Goal: Transaction & Acquisition: Purchase product/service

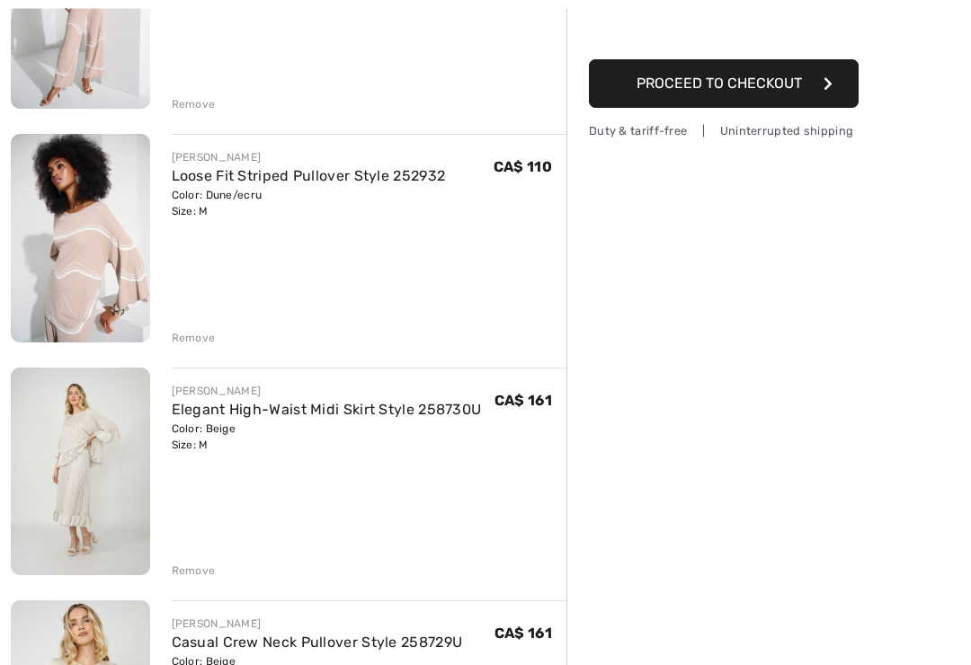
scroll to position [335, 0]
click at [411, 405] on link "Elegant High-Waist Midi Skirt Style 258730U" at bounding box center [327, 409] width 310 height 17
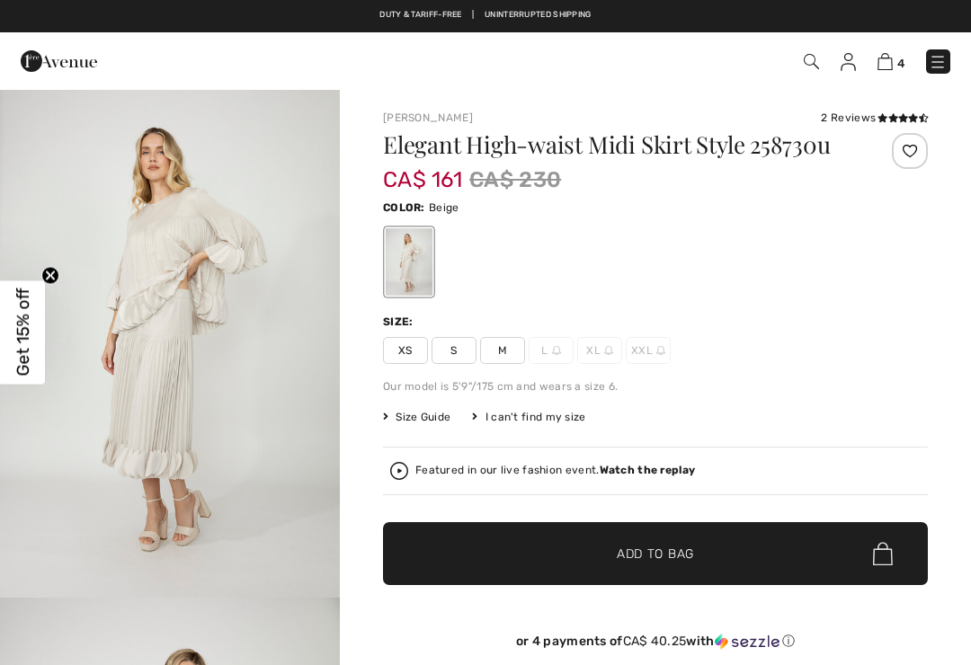
checkbox input "true"
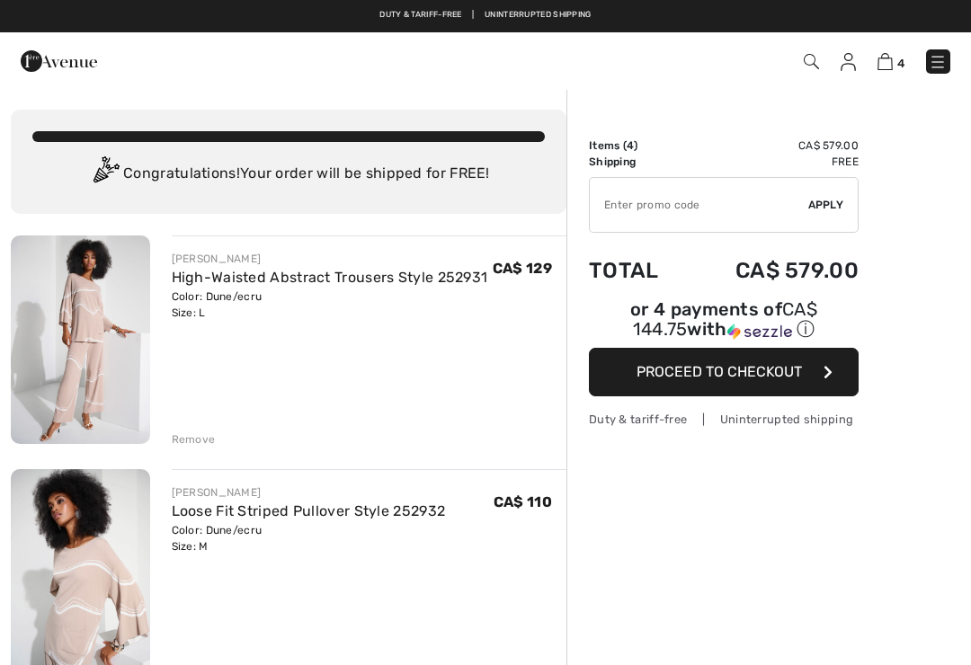
scroll to position [363, 0]
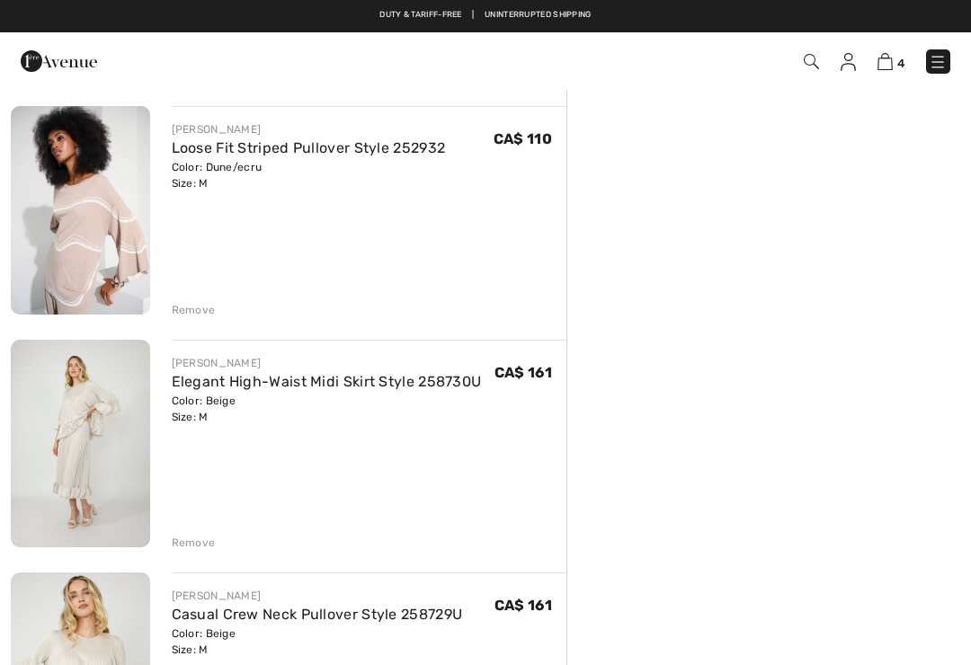
checkbox input "true"
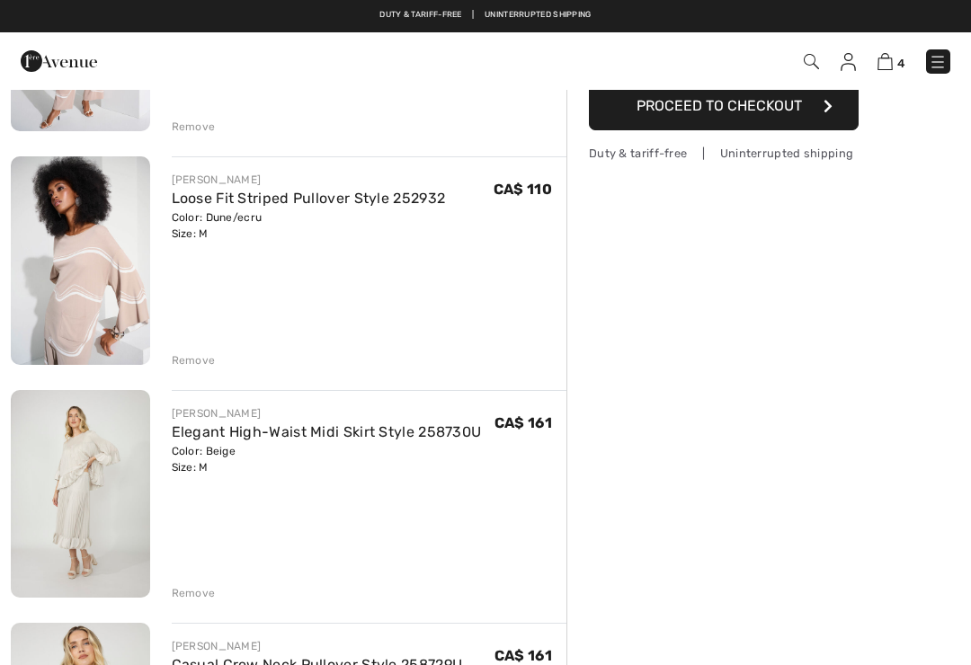
scroll to position [0, 0]
